Goal: Task Accomplishment & Management: Manage account settings

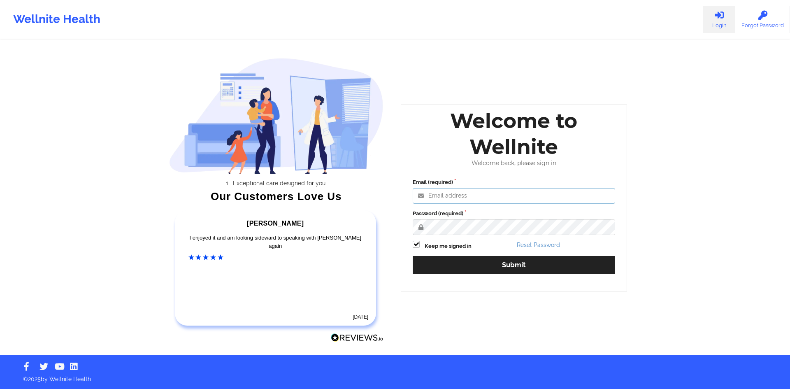
click at [354, 199] on input "Email (required)" at bounding box center [513, 196] width 202 height 16
type input "anabelle_gerhold85@example.com"
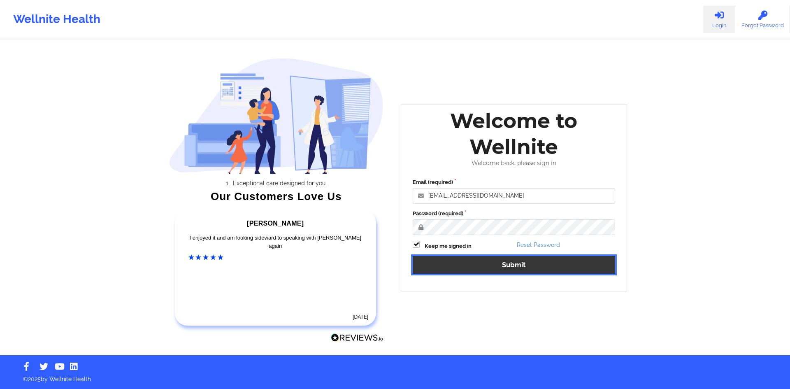
click at [354, 257] on button "Submit" at bounding box center [513, 265] width 202 height 18
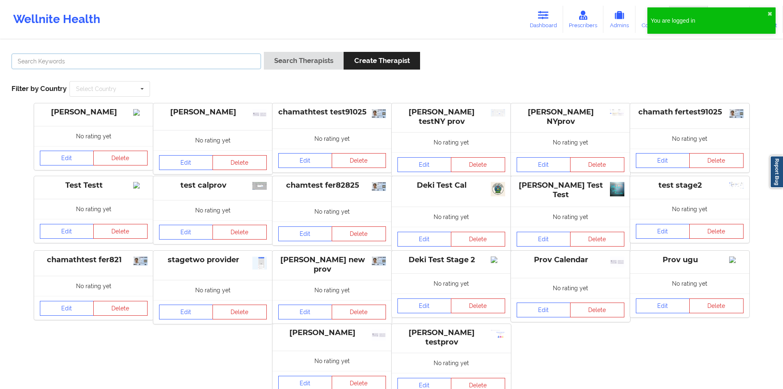
click at [213, 56] on input "text" at bounding box center [137, 61] width 250 height 16
type input "cms test"
click at [314, 63] on button "Search Therapists" at bounding box center [304, 61] width 80 height 18
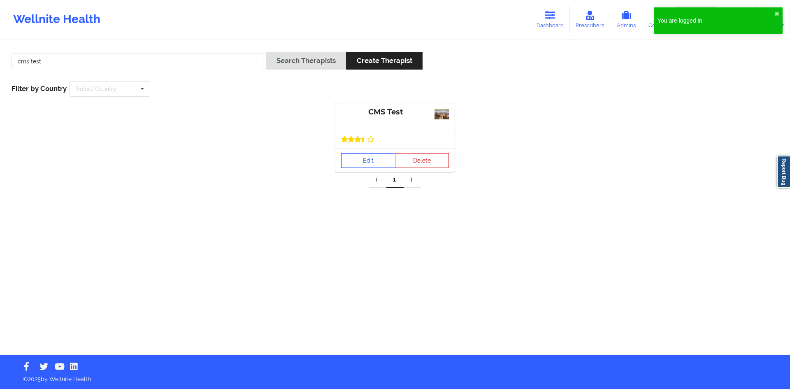
click at [349, 155] on link "Edit" at bounding box center [368, 160] width 54 height 15
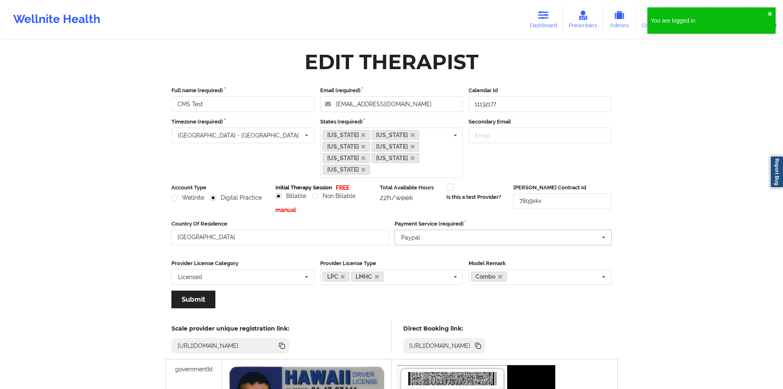
click at [354, 230] on input "text" at bounding box center [504, 237] width 217 height 15
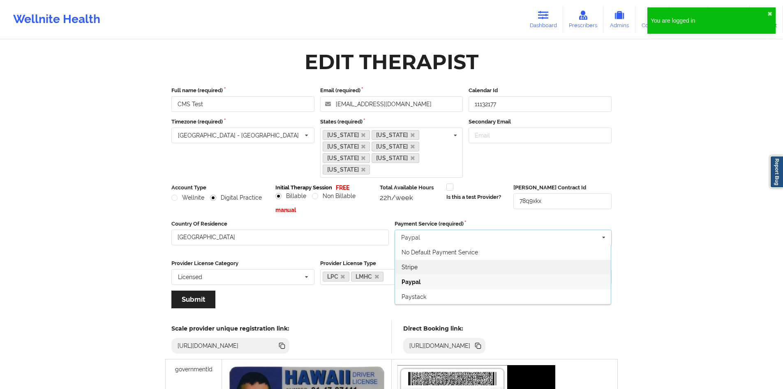
click at [354, 264] on span "Stripe" at bounding box center [410, 267] width 16 height 7
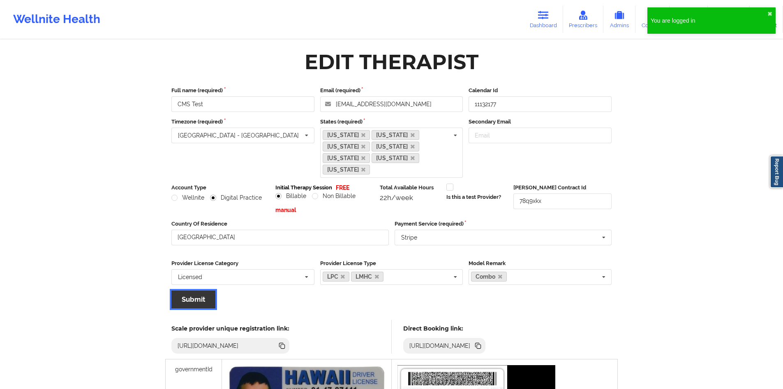
click at [192, 290] on button "Submit" at bounding box center [193, 299] width 44 height 18
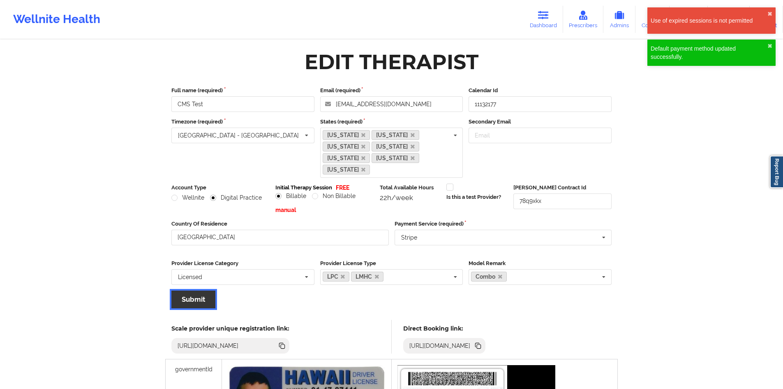
click at [202, 290] on button "Submit" at bounding box center [193, 299] width 44 height 18
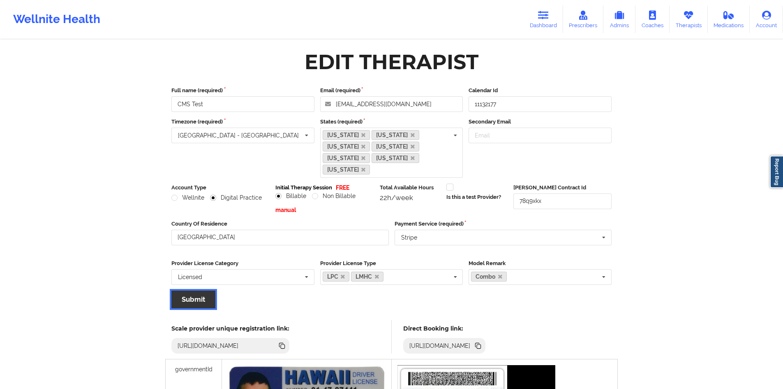
click at [202, 290] on button "Submit" at bounding box center [193, 299] width 44 height 18
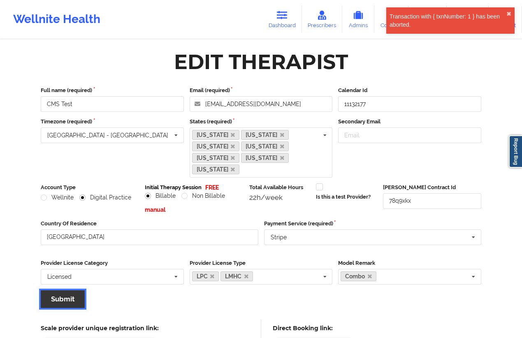
click at [76, 290] on button "Submit" at bounding box center [63, 299] width 44 height 18
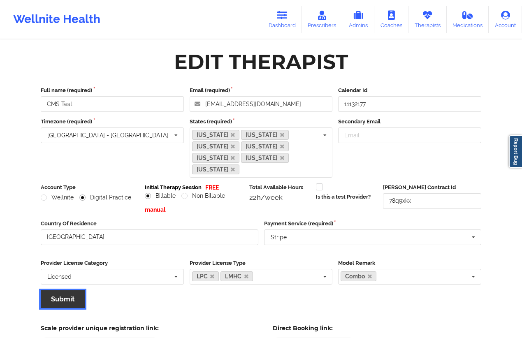
click at [71, 290] on button "Submit" at bounding box center [63, 299] width 44 height 18
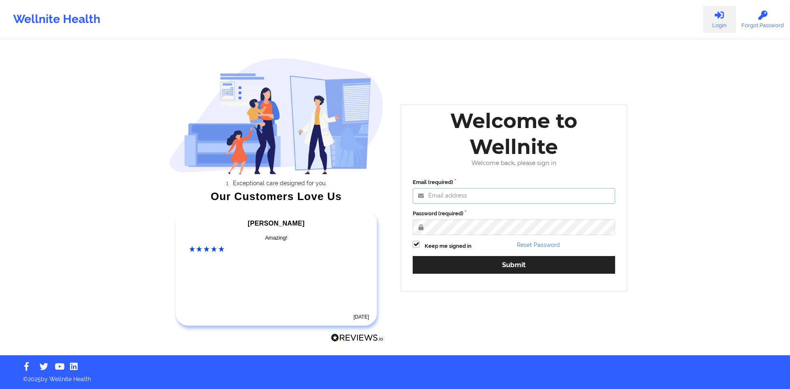
click at [461, 195] on input "Email (required)" at bounding box center [513, 196] width 202 height 16
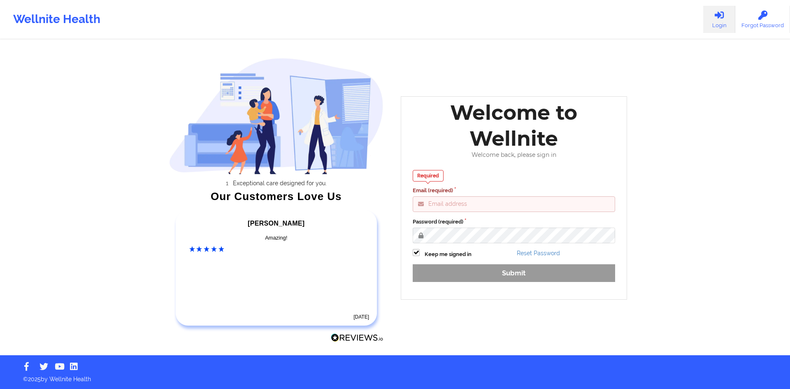
type input "[EMAIL_ADDRESS][DOMAIN_NAME]"
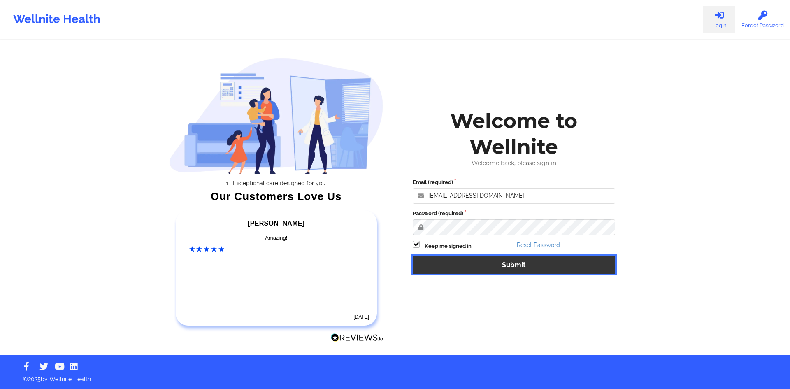
click at [507, 267] on button "Submit" at bounding box center [513, 265] width 202 height 18
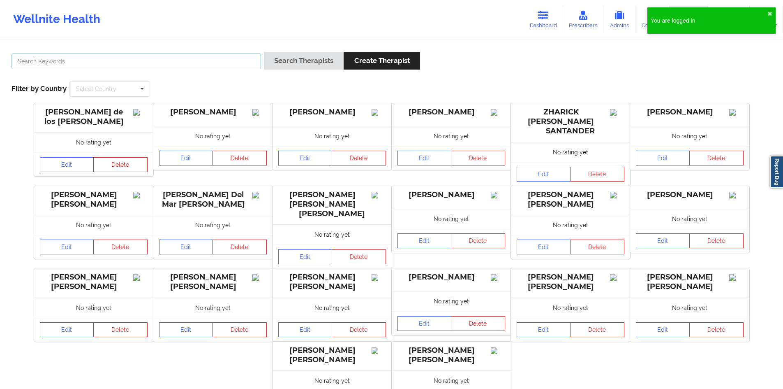
click at [179, 59] on input "text" at bounding box center [137, 61] width 250 height 16
type input "cms test"
click at [336, 65] on button "Search Therapists" at bounding box center [304, 61] width 80 height 18
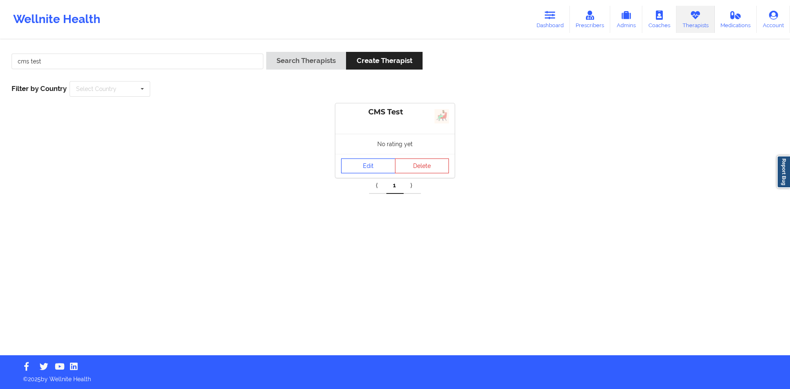
click at [379, 163] on link "Edit" at bounding box center [368, 165] width 54 height 15
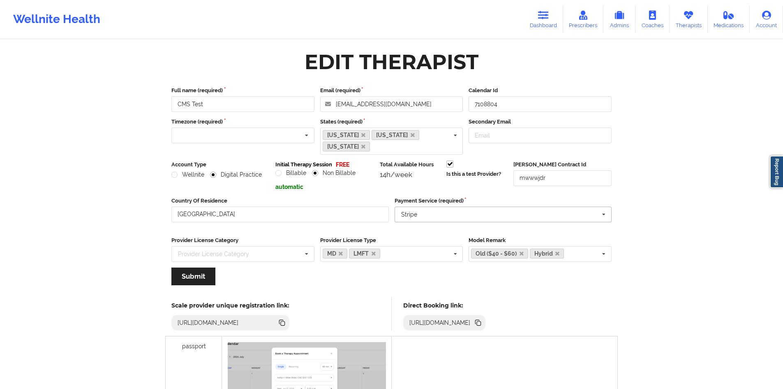
click at [432, 207] on input "text" at bounding box center [504, 214] width 217 height 15
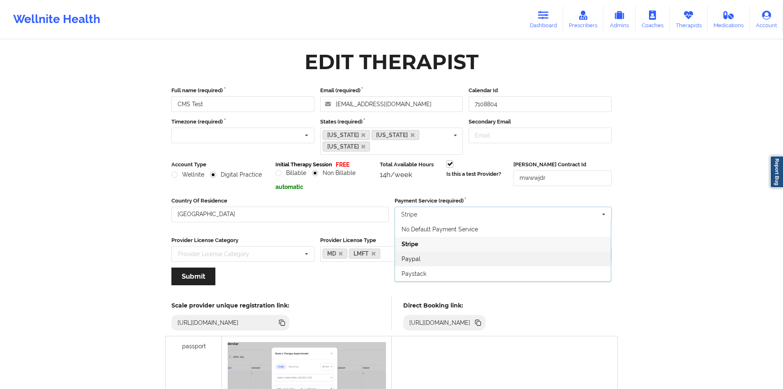
click at [415, 255] on span "Paypal" at bounding box center [411, 258] width 19 height 7
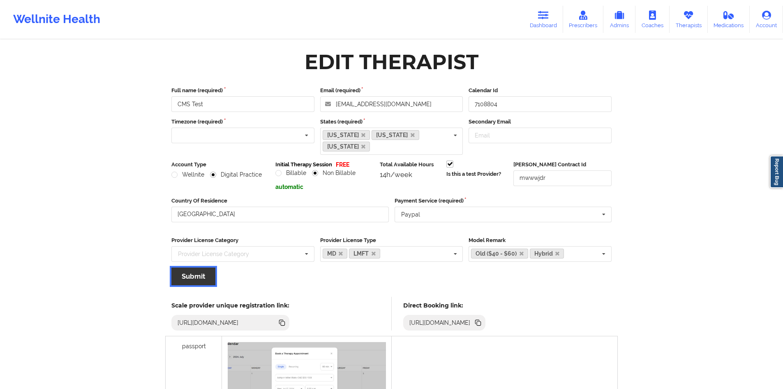
click at [211, 267] on button "Submit" at bounding box center [193, 276] width 44 height 18
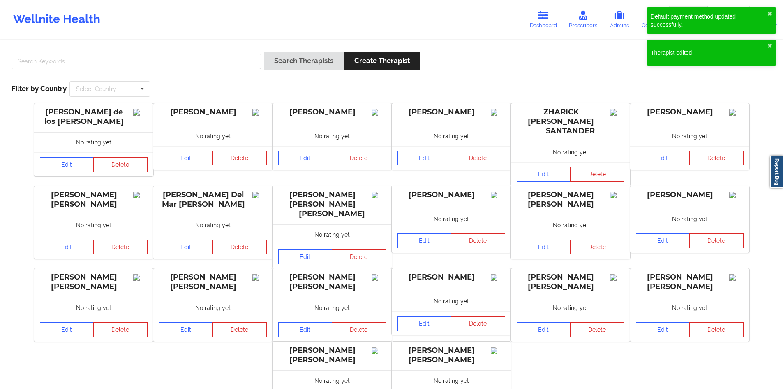
click at [196, 49] on div "Search Therapists Create Therapist Filter by Country Select Country [GEOGRAPHIC…" at bounding box center [392, 74] width 772 height 56
click at [199, 63] on input "text" at bounding box center [137, 61] width 250 height 16
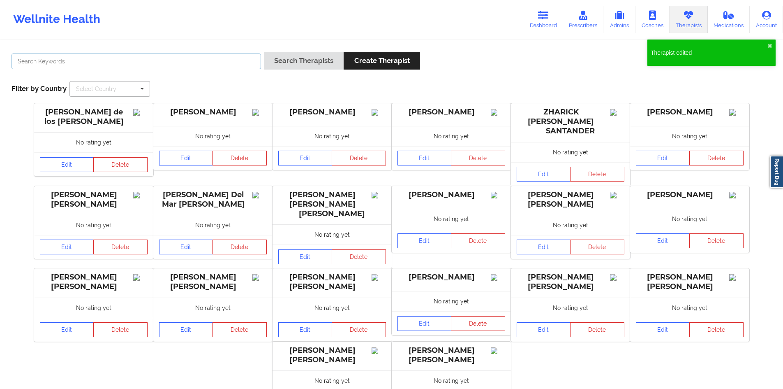
type input "cms test"
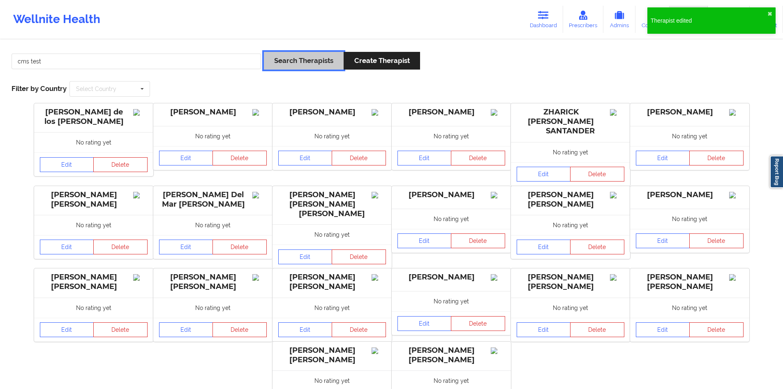
click at [318, 66] on button "Search Therapists" at bounding box center [304, 61] width 80 height 18
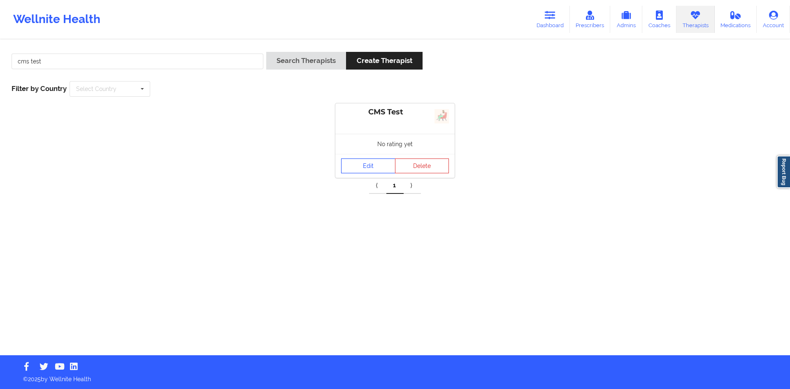
click at [380, 161] on link "Edit" at bounding box center [368, 165] width 54 height 15
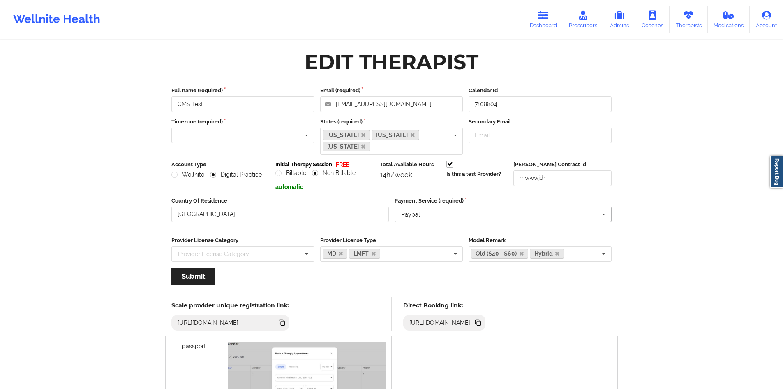
click at [438, 209] on input "text" at bounding box center [504, 214] width 217 height 15
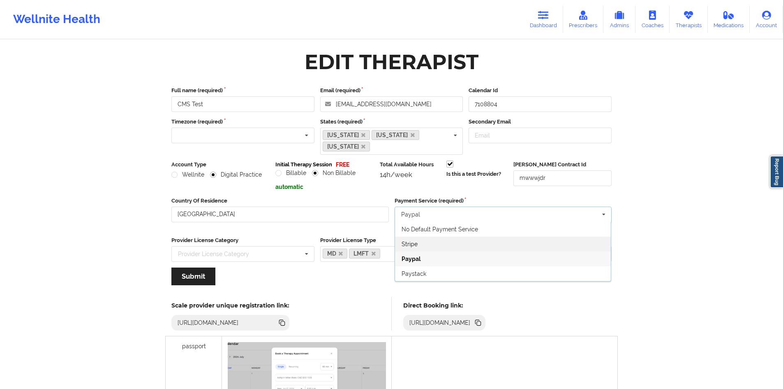
click at [425, 236] on div "Stripe" at bounding box center [503, 243] width 216 height 15
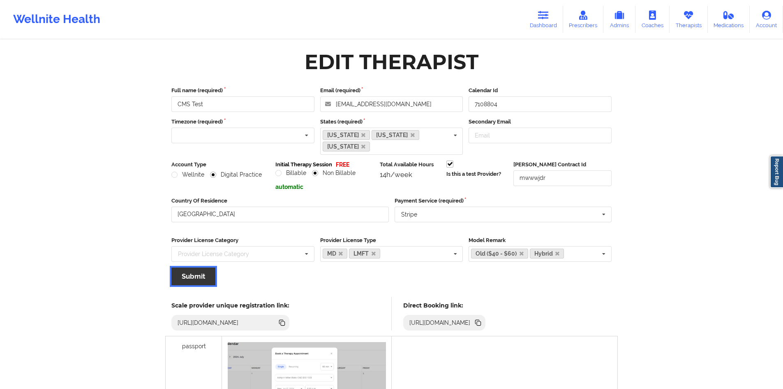
click at [187, 267] on button "Submit" at bounding box center [193, 276] width 44 height 18
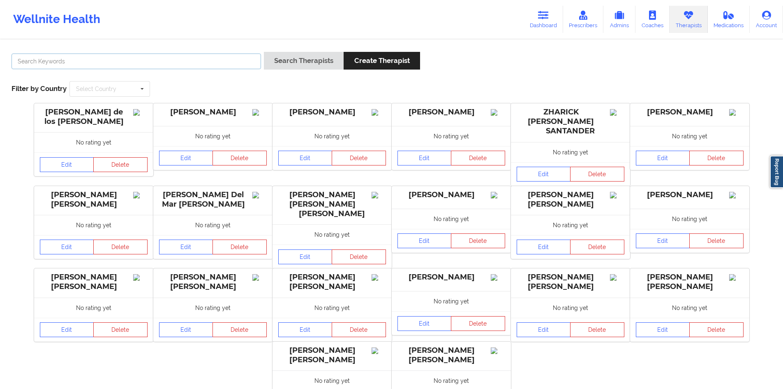
click at [209, 67] on input "text" at bounding box center [137, 61] width 250 height 16
type input "cms test"
click at [329, 63] on button "Search Therapists" at bounding box center [304, 61] width 80 height 18
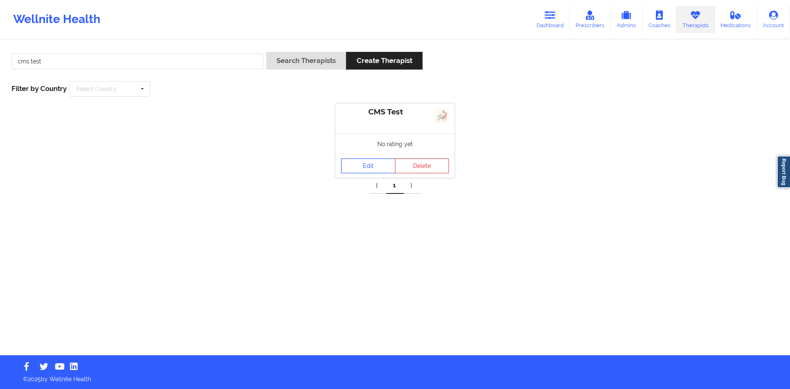
click at [373, 167] on link "Edit" at bounding box center [368, 165] width 54 height 15
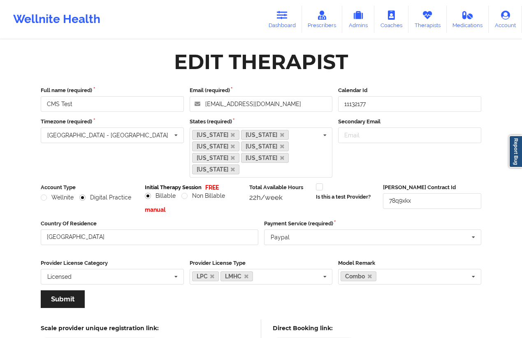
click at [295, 220] on div "Payment Service (required) Paypal No Default Payment Service Stripe Paypal Pays…" at bounding box center [372, 237] width 223 height 34
click at [297, 230] on input "text" at bounding box center [373, 237] width 217 height 15
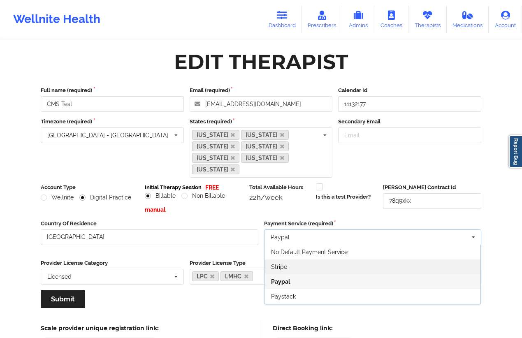
click at [297, 260] on div "Stripe" at bounding box center [372, 267] width 216 height 15
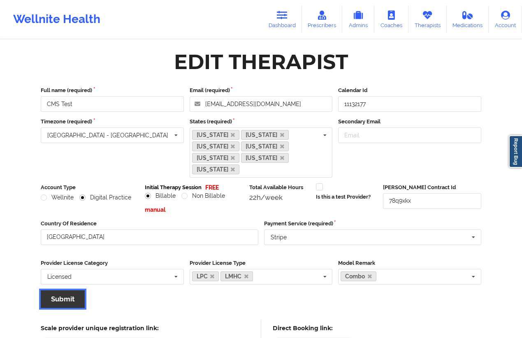
click at [60, 290] on button "Submit" at bounding box center [63, 299] width 44 height 18
